Goal: Understand process/instructions: Learn how to perform a task or action

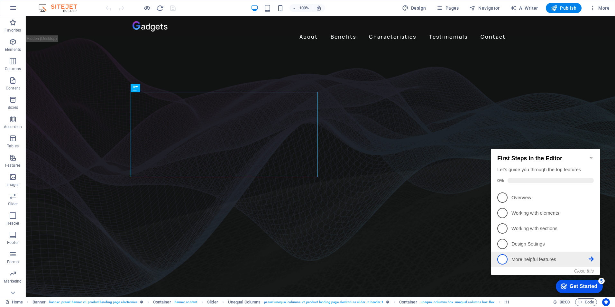
click at [541, 257] on p "More helpful features - incomplete" at bounding box center [550, 259] width 77 height 7
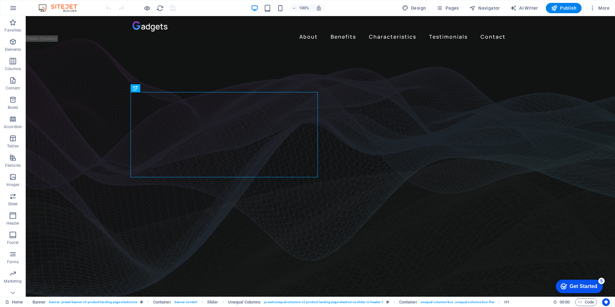
click at [574, 286] on div "Get Started" at bounding box center [584, 287] width 28 height 6
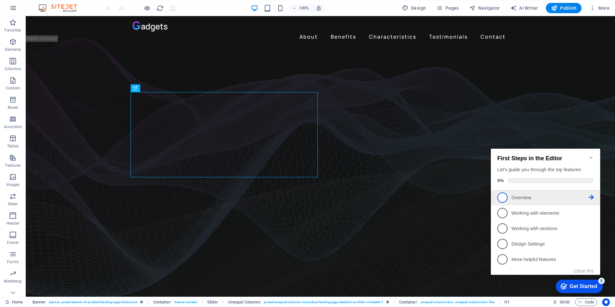
click at [530, 195] on p "Overview - incomplete" at bounding box center [550, 197] width 77 height 7
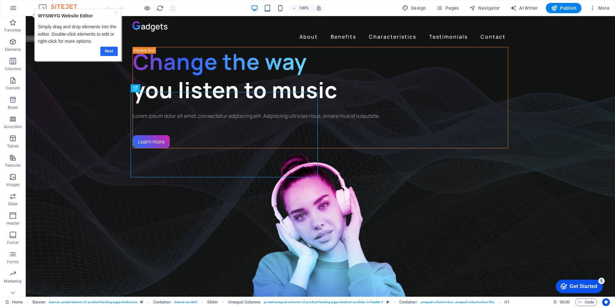
click at [112, 51] on link "Next" at bounding box center [108, 51] width 17 height 9
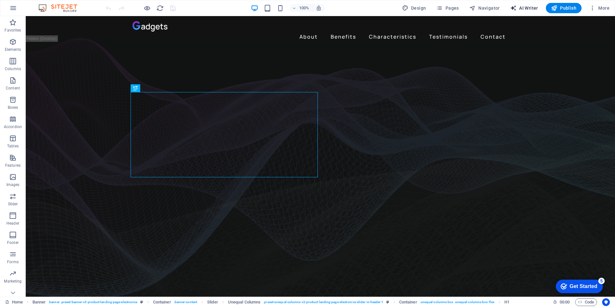
click at [527, 8] on span "AI Writer" at bounding box center [524, 8] width 28 height 6
select select "English"
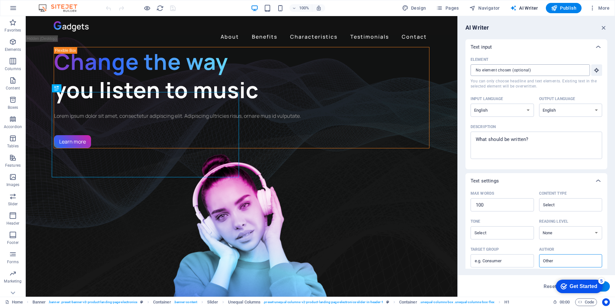
click at [506, 71] on input "Element ​ You can only choose headline and text elements. Existing text in the …" at bounding box center [528, 70] width 115 height 12
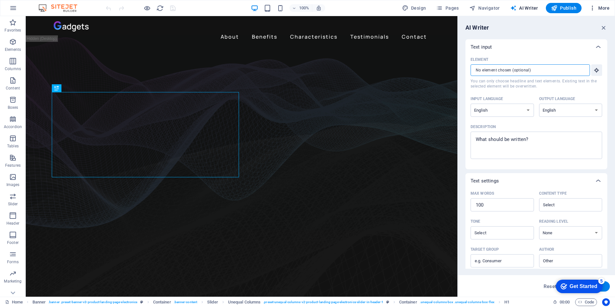
click at [601, 7] on span "More" at bounding box center [600, 8] width 20 height 6
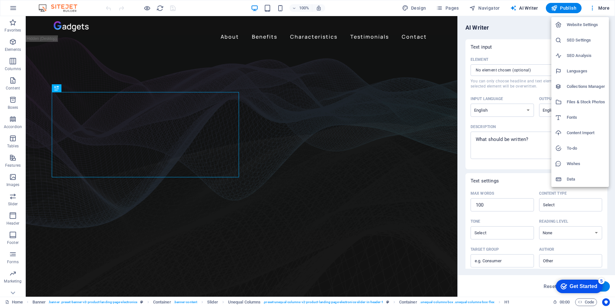
click at [13, 272] on div at bounding box center [307, 153] width 615 height 307
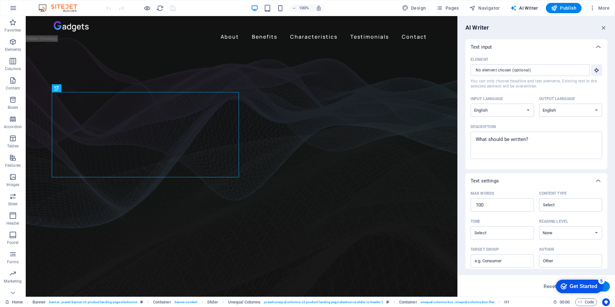
click at [12, 272] on icon "button" at bounding box center [13, 274] width 8 height 8
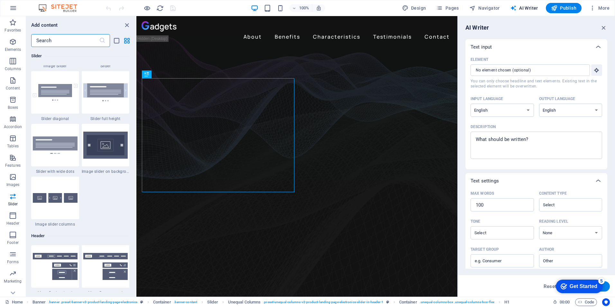
scroll to position [3561, 0]
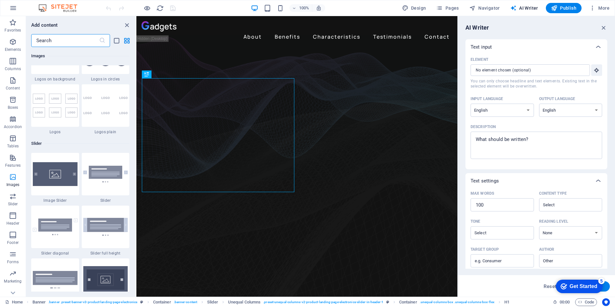
click at [13, 176] on icon "button" at bounding box center [13, 177] width 8 height 8
click at [125, 24] on icon "close panel" at bounding box center [126, 25] width 7 height 7
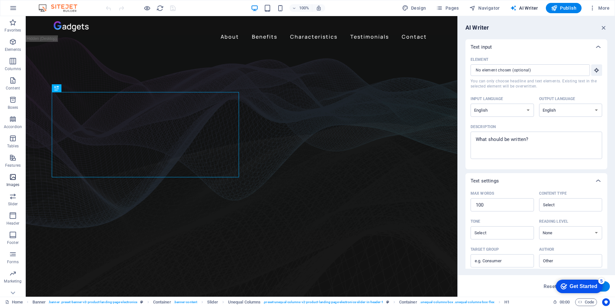
click at [14, 176] on icon "button" at bounding box center [13, 177] width 8 height 8
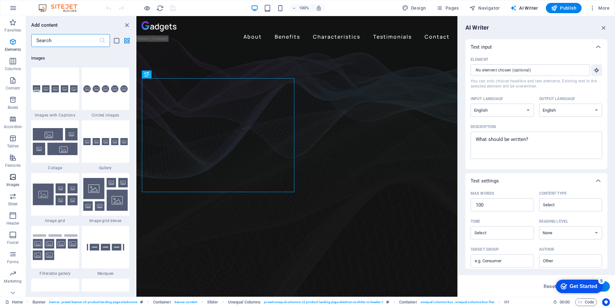
scroll to position [3263, 0]
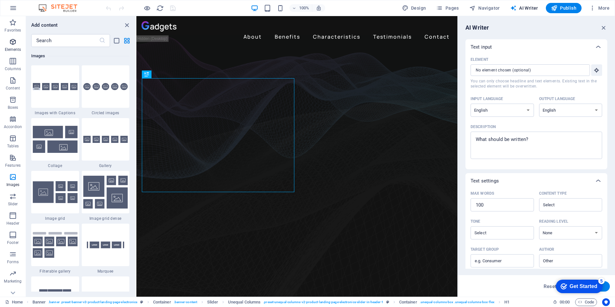
click at [10, 42] on icon "button" at bounding box center [13, 42] width 8 height 8
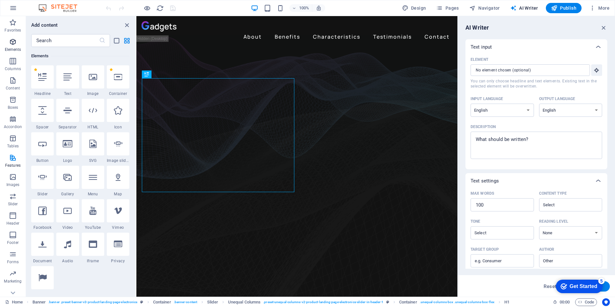
scroll to position [69, 0]
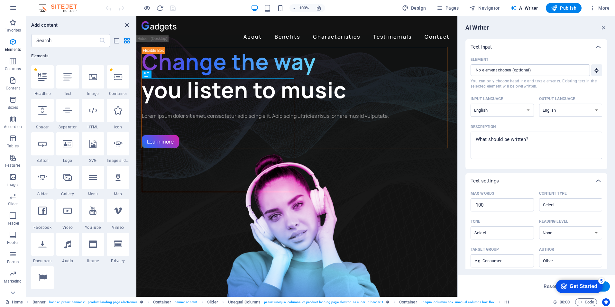
click at [126, 24] on icon "close panel" at bounding box center [126, 25] width 7 height 7
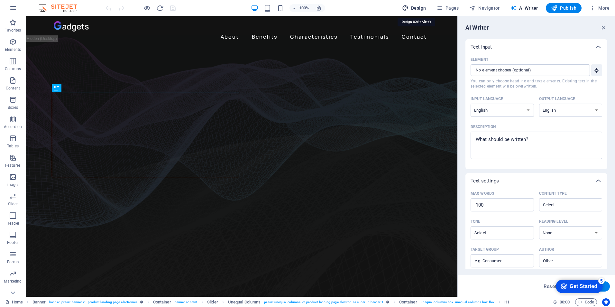
drag, startPoint x: 423, startPoint y: 8, endPoint x: 429, endPoint y: 7, distance: 6.5
click at [423, 8] on span "Design" at bounding box center [414, 8] width 24 height 6
select select "px"
select select "400"
select select "px"
